Goal: Task Accomplishment & Management: Manage account settings

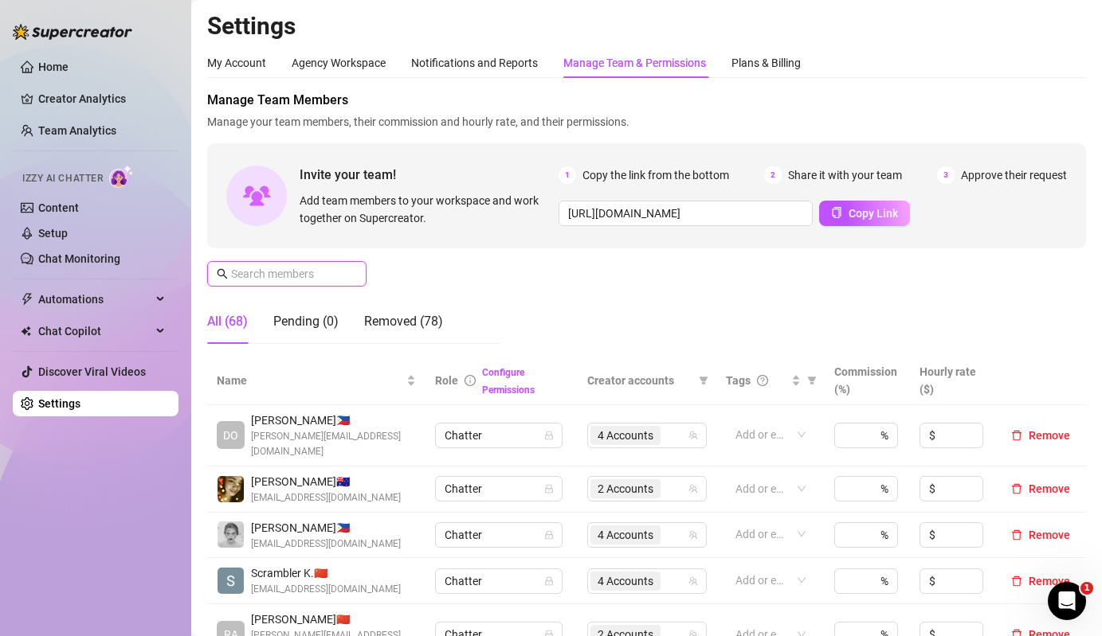
click at [304, 280] on input "text" at bounding box center [287, 274] width 113 height 18
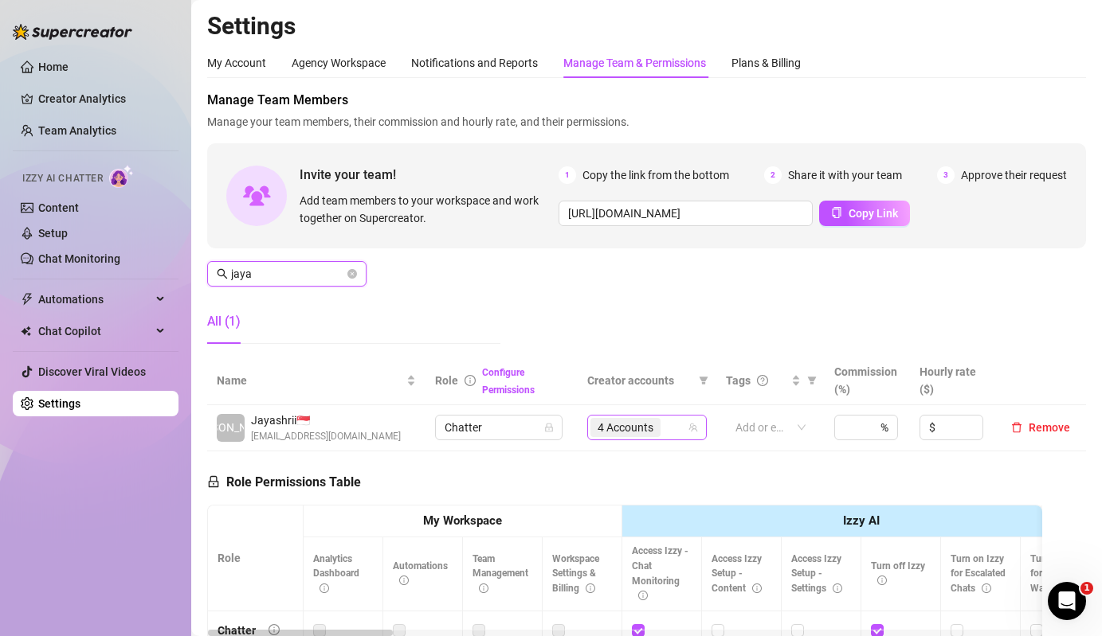
click at [626, 436] on span "4 Accounts" at bounding box center [625, 427] width 70 height 19
type input "jaya"
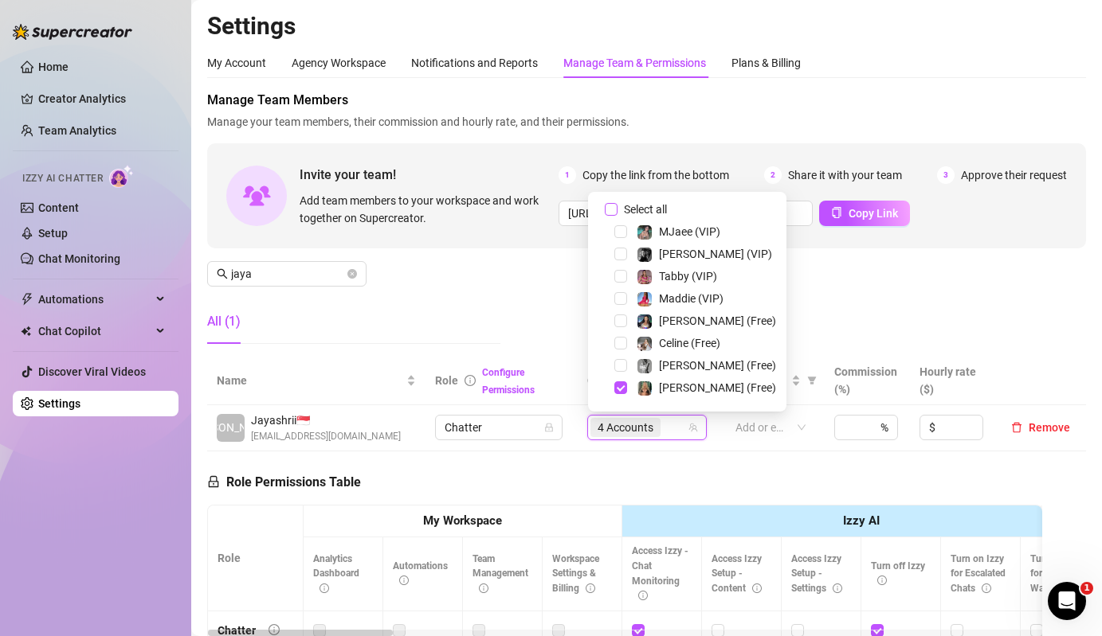
click at [646, 207] on span "Select all" at bounding box center [645, 210] width 56 height 18
click at [617, 207] on input "Select all" at bounding box center [611, 209] width 13 height 13
click at [646, 207] on span "Select all" at bounding box center [645, 210] width 56 height 18
click at [617, 207] on input "Select all" at bounding box center [611, 209] width 13 height 13
checkbox input "false"
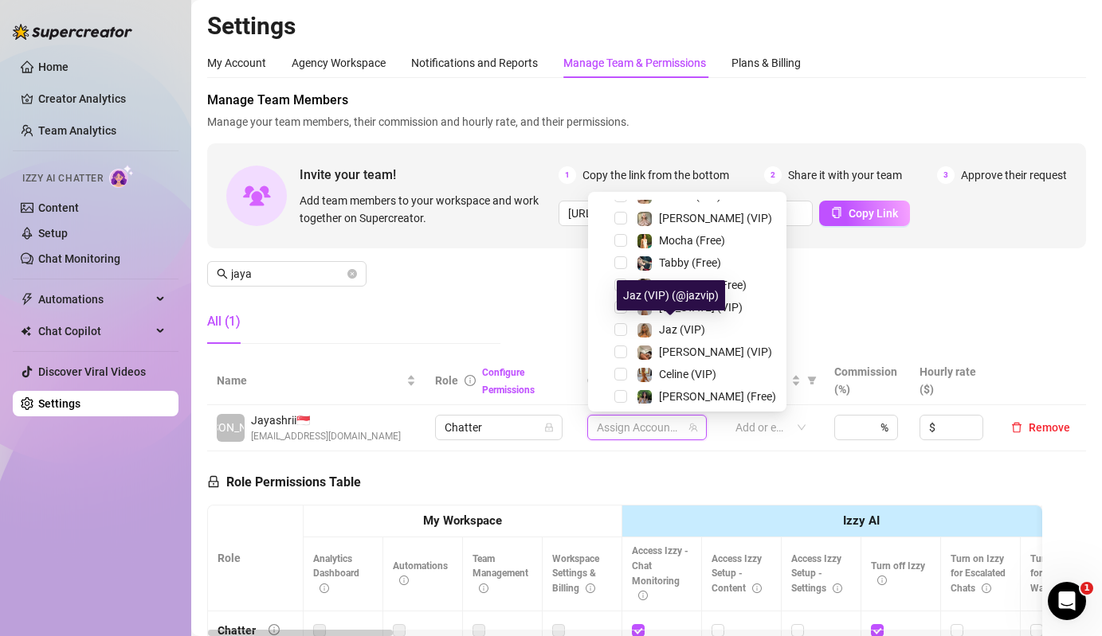
scroll to position [219, 0]
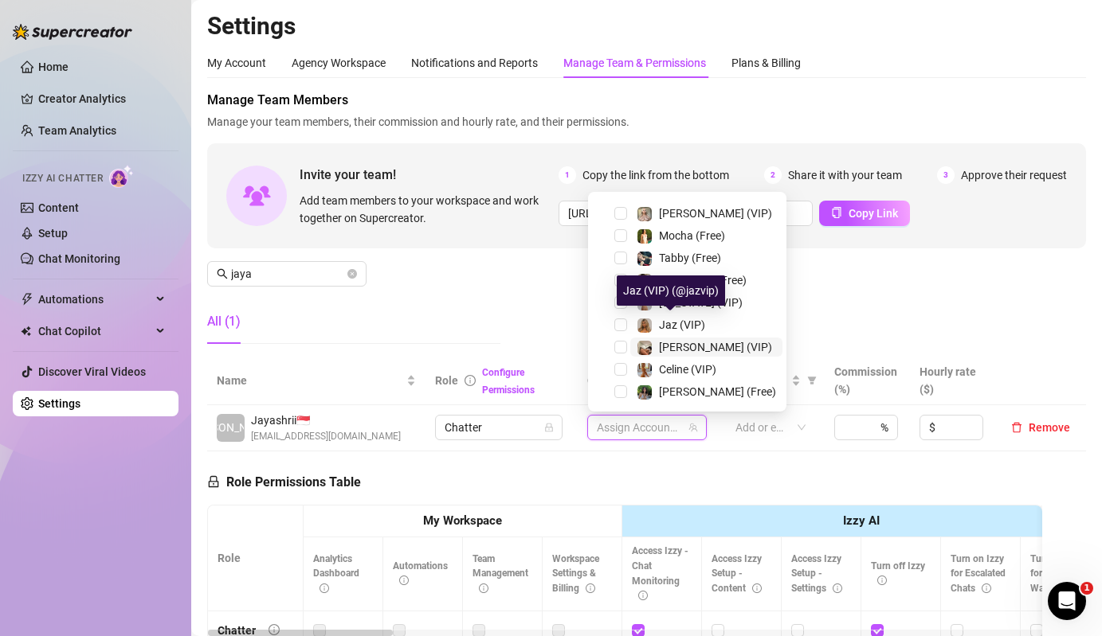
click at [663, 343] on span "[PERSON_NAME] (VIP)" at bounding box center [715, 347] width 113 height 13
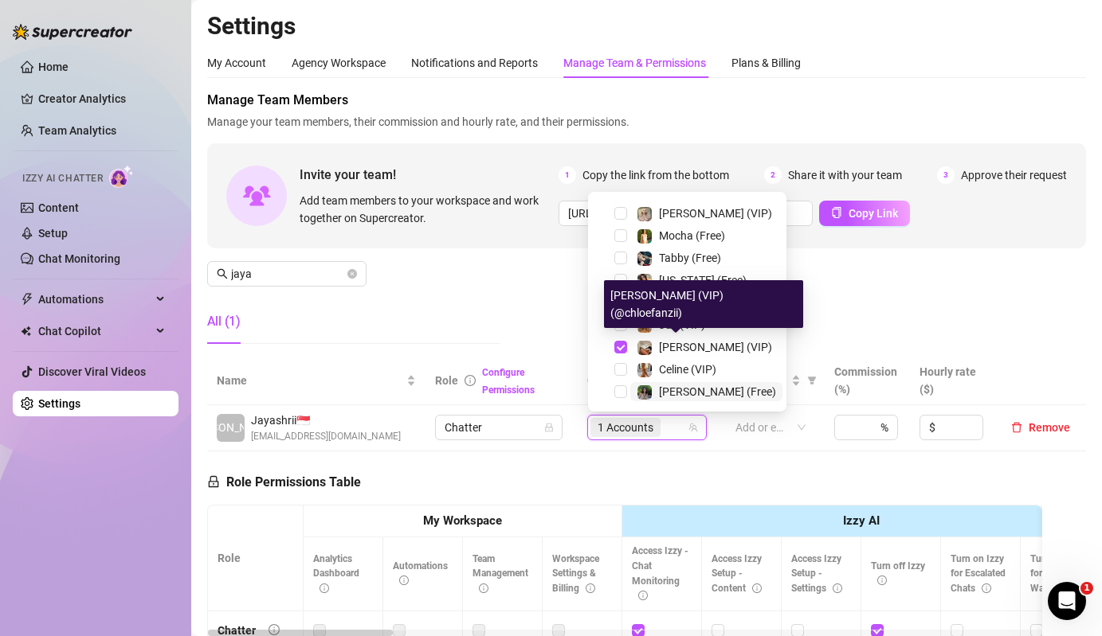
click at [669, 385] on span "[PERSON_NAME] (Free)" at bounding box center [717, 391] width 117 height 13
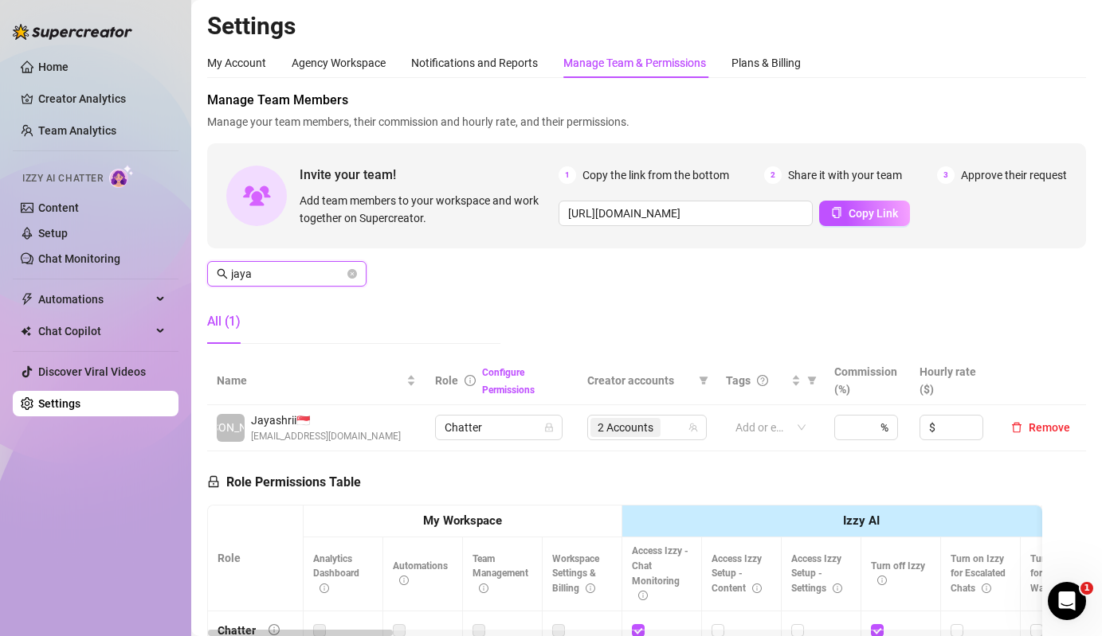
click at [297, 280] on input "jaya" at bounding box center [287, 274] width 113 height 18
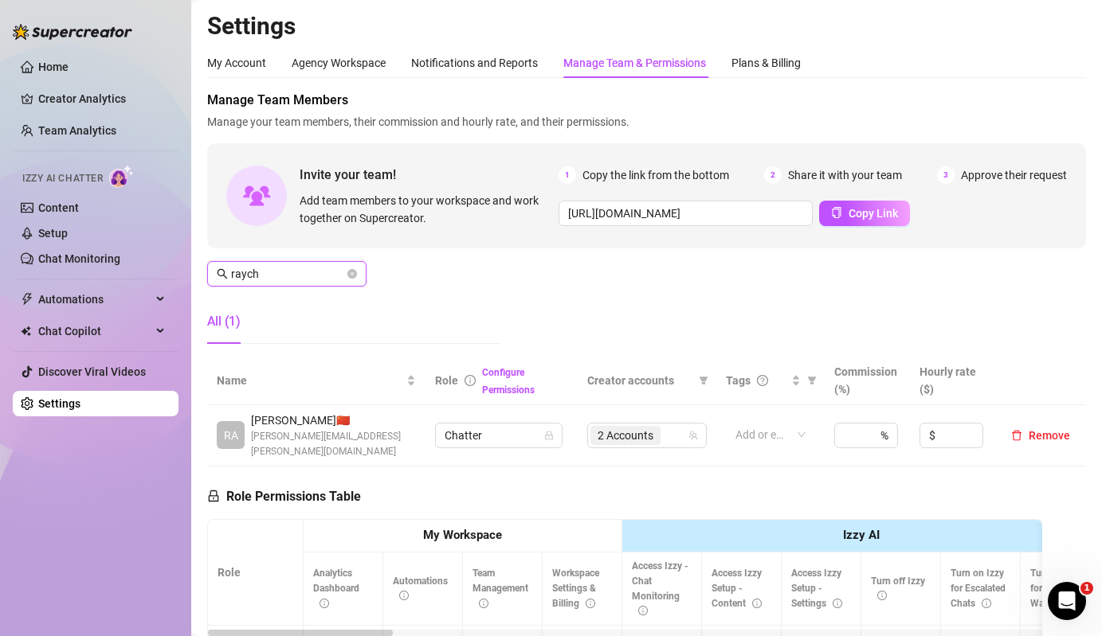
type input "raych"
click at [601, 427] on span "2 Accounts" at bounding box center [625, 436] width 56 height 18
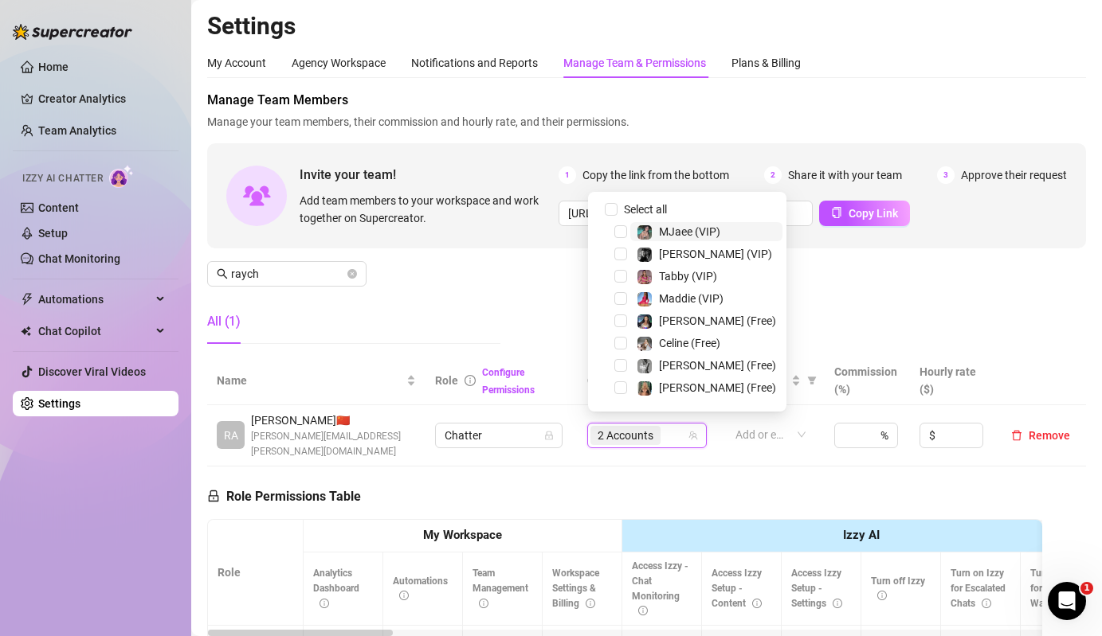
click at [639, 432] on span "2 Accounts" at bounding box center [625, 436] width 56 height 18
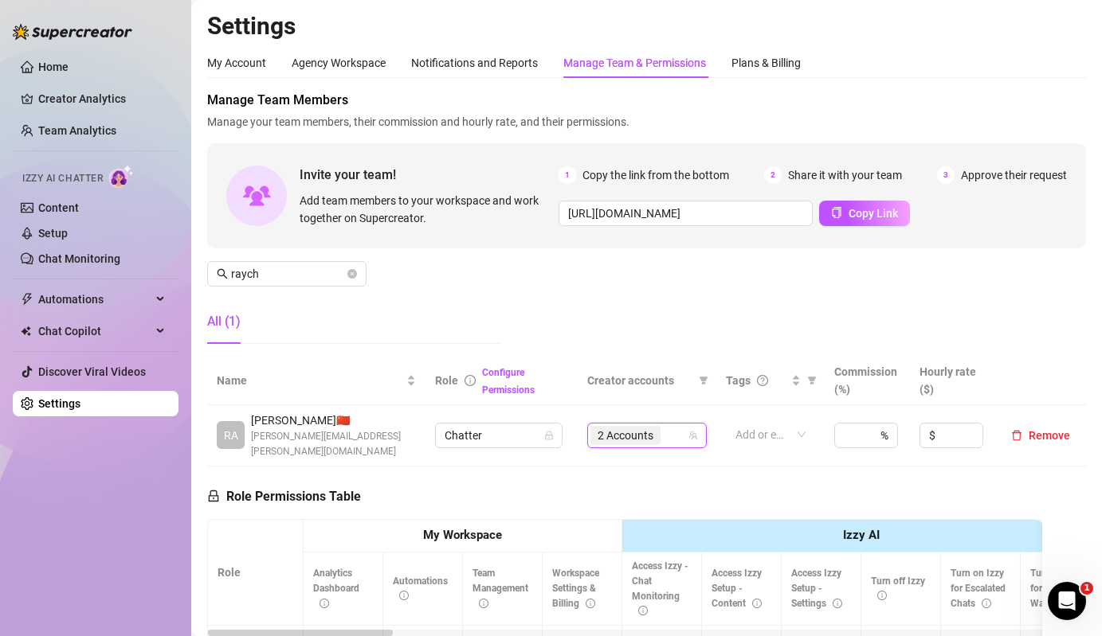
click at [639, 432] on span "2 Accounts" at bounding box center [625, 436] width 56 height 18
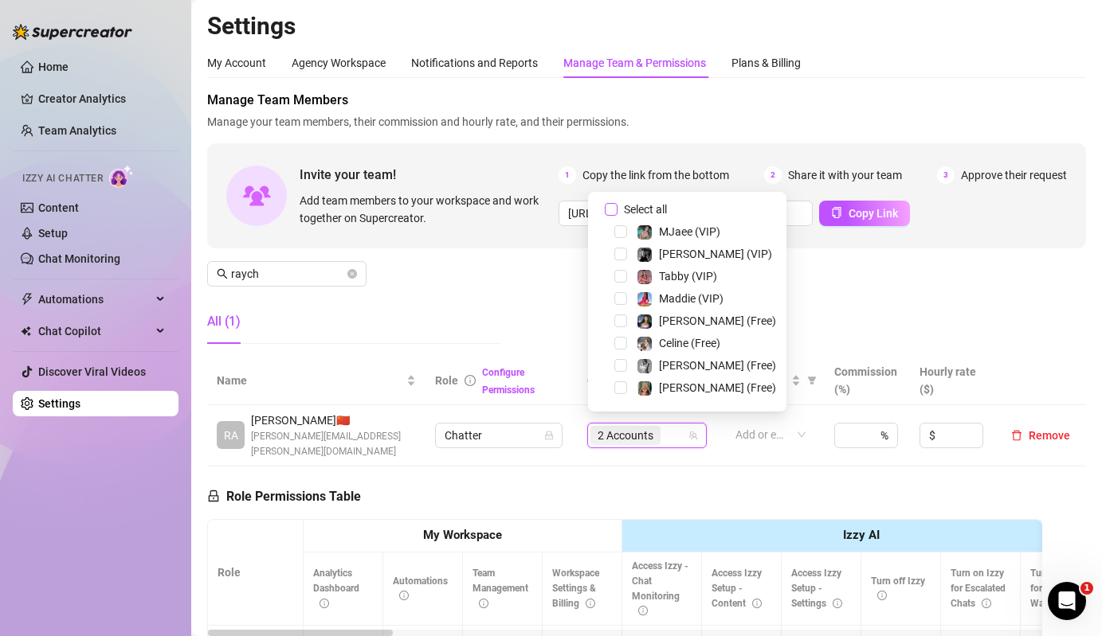
click at [652, 213] on span "Select all" at bounding box center [645, 210] width 56 height 18
click at [617, 213] on input "Select all" at bounding box center [611, 209] width 13 height 13
click at [609, 212] on input "Select all" at bounding box center [611, 209] width 13 height 13
checkbox input "false"
click at [654, 241] on div "MJaee (VIP)" at bounding box center [687, 231] width 190 height 19
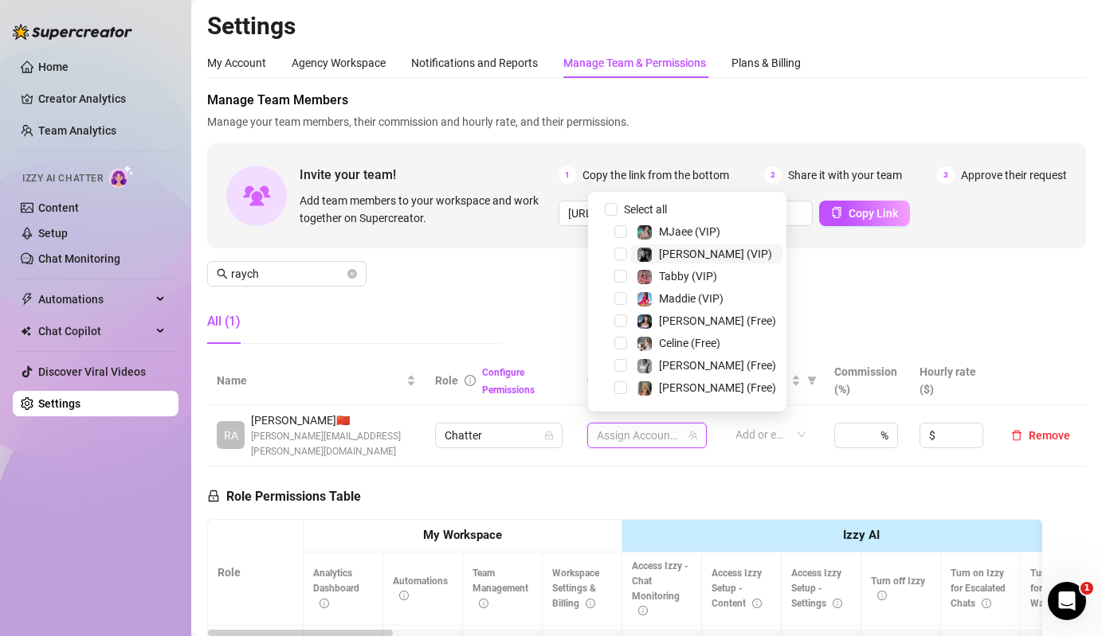
click at [667, 250] on span "[PERSON_NAME] (VIP)" at bounding box center [715, 254] width 113 height 13
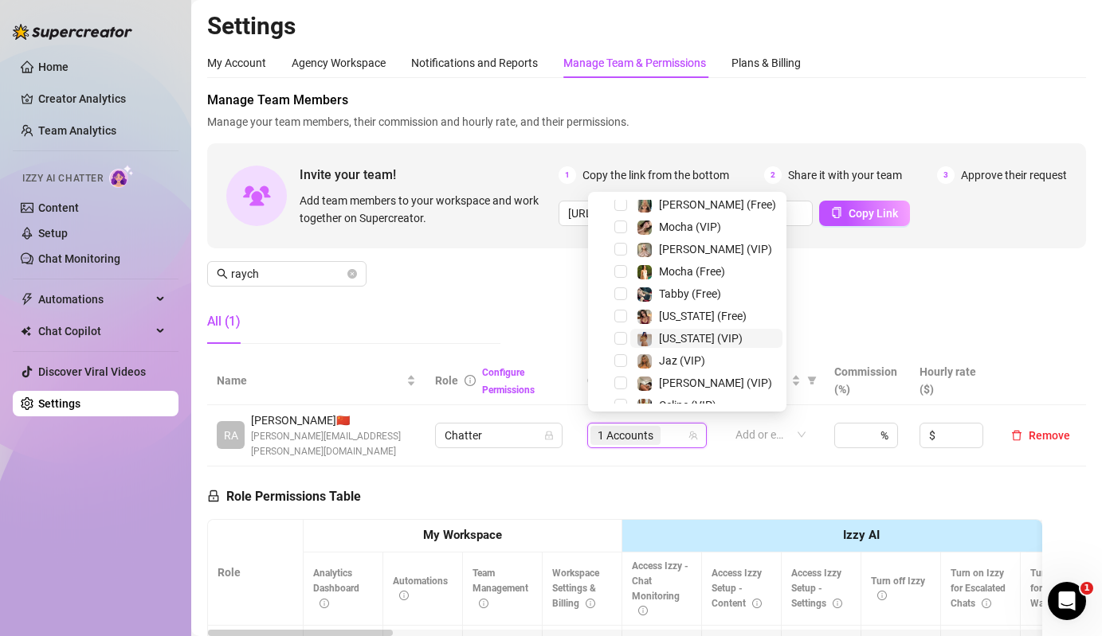
scroll to position [100, 0]
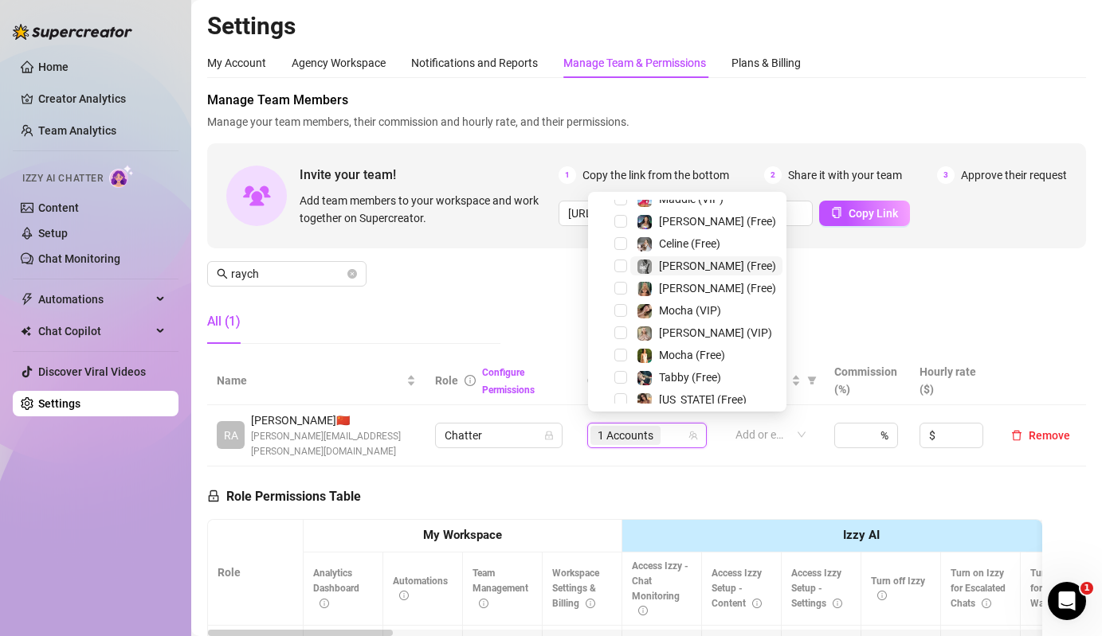
click at [666, 262] on span "[PERSON_NAME] (Free)" at bounding box center [717, 266] width 117 height 13
